Goal: Register for event/course

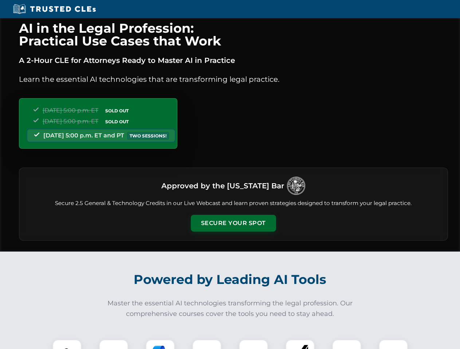
click at [233, 223] on button "Secure Your Spot" at bounding box center [233, 223] width 85 height 17
click at [67, 345] on img at bounding box center [66, 354] width 21 height 21
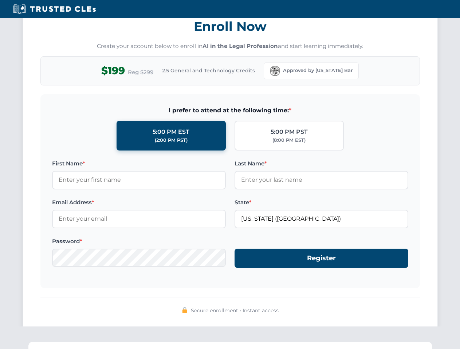
scroll to position [714, 0]
